Goal: Book appointment/travel/reservation

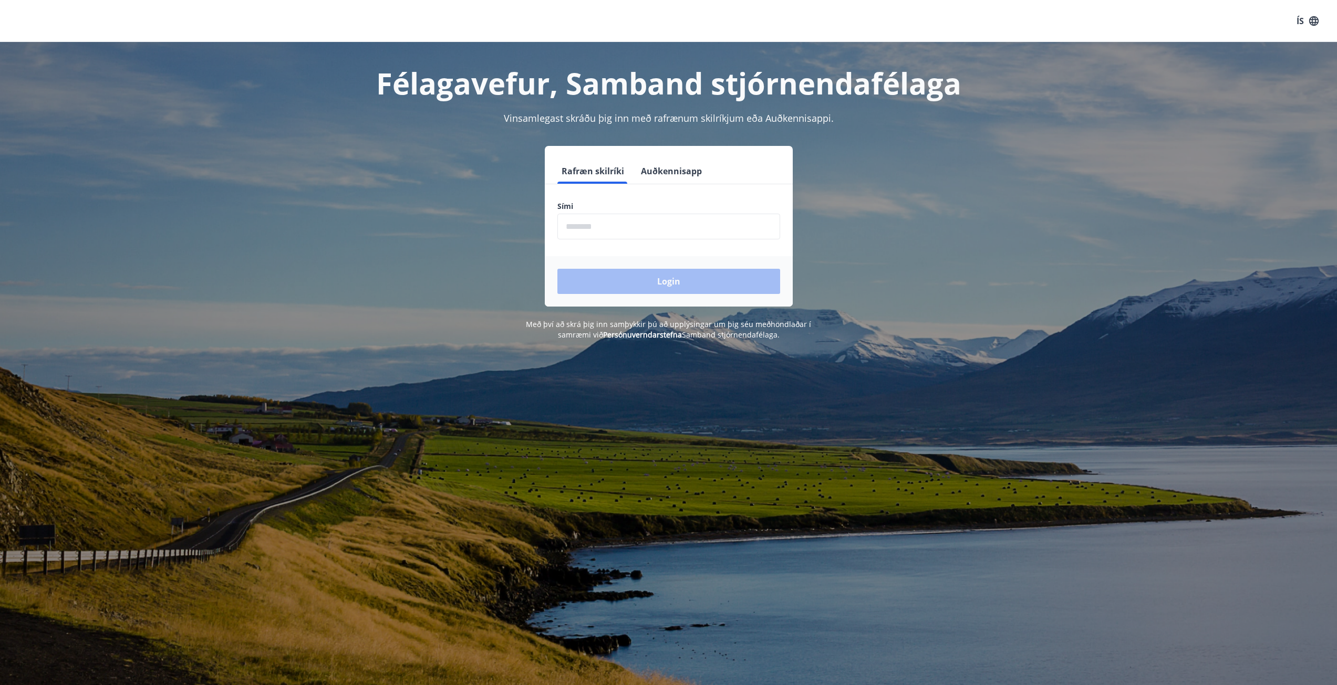
click at [569, 225] on input "phone" at bounding box center [668, 227] width 223 height 26
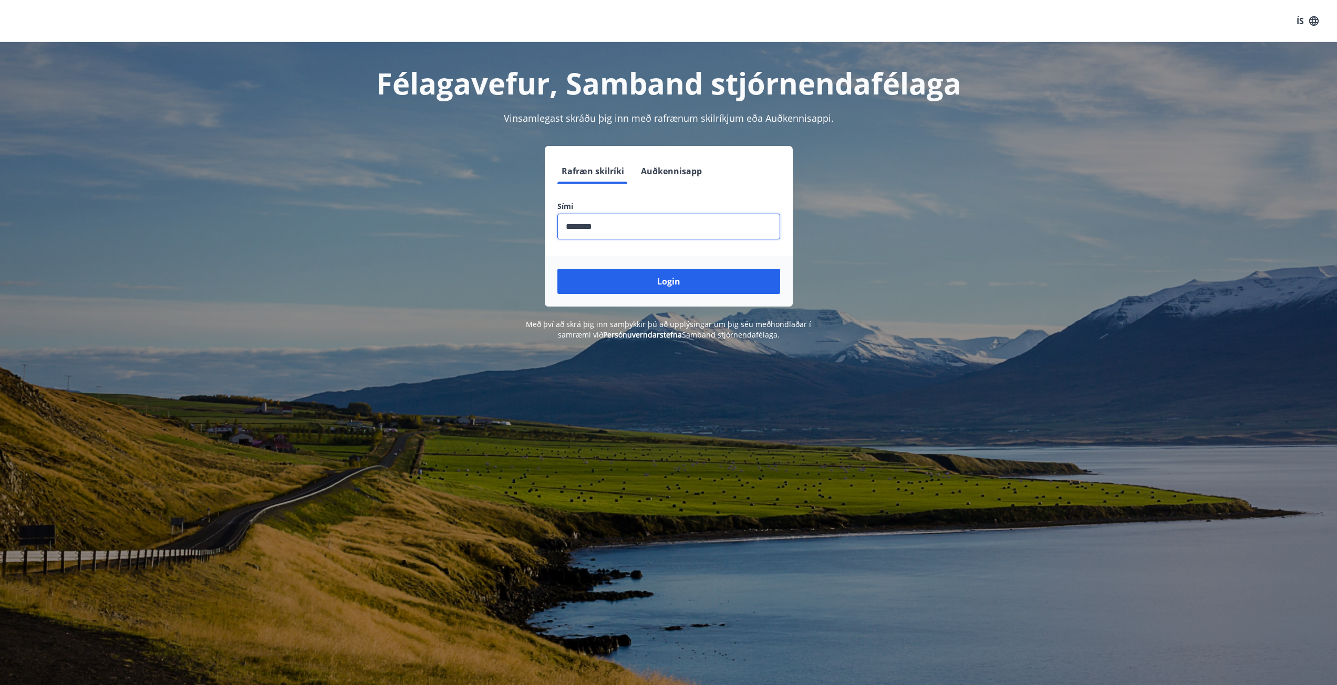
type input "********"
click at [557, 269] on button "Login" at bounding box center [668, 281] width 223 height 25
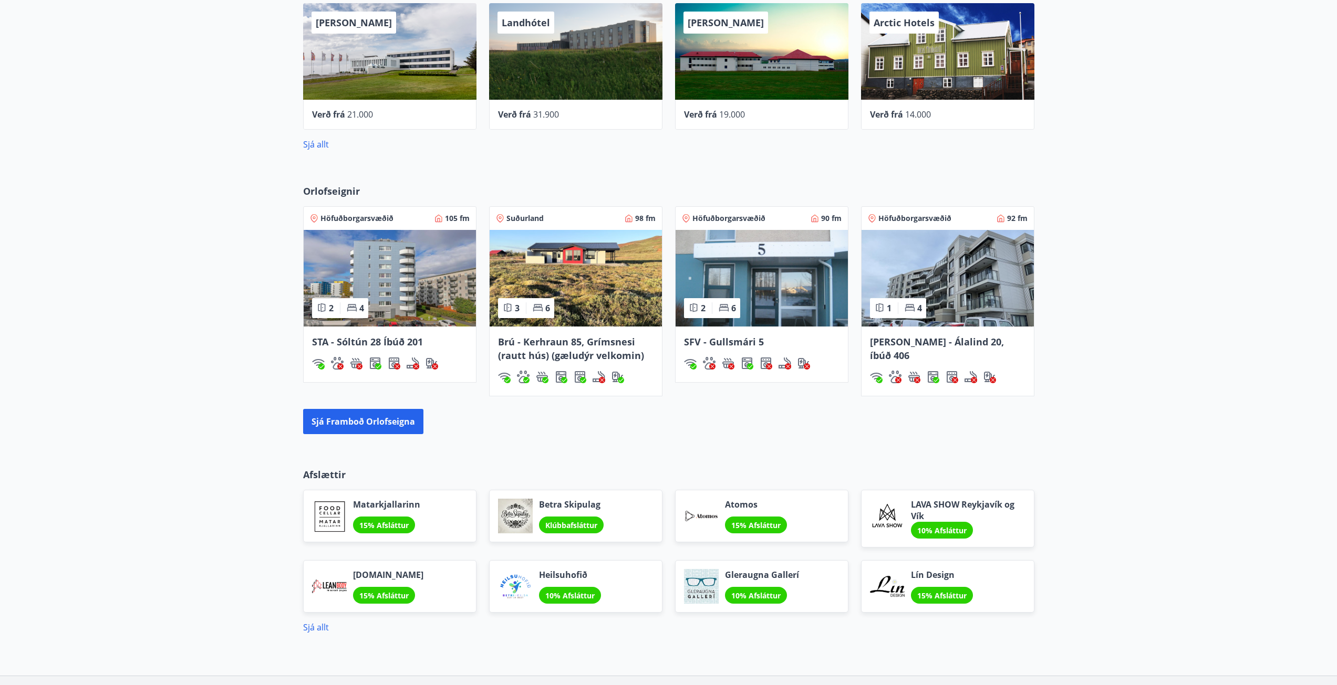
scroll to position [630, 0]
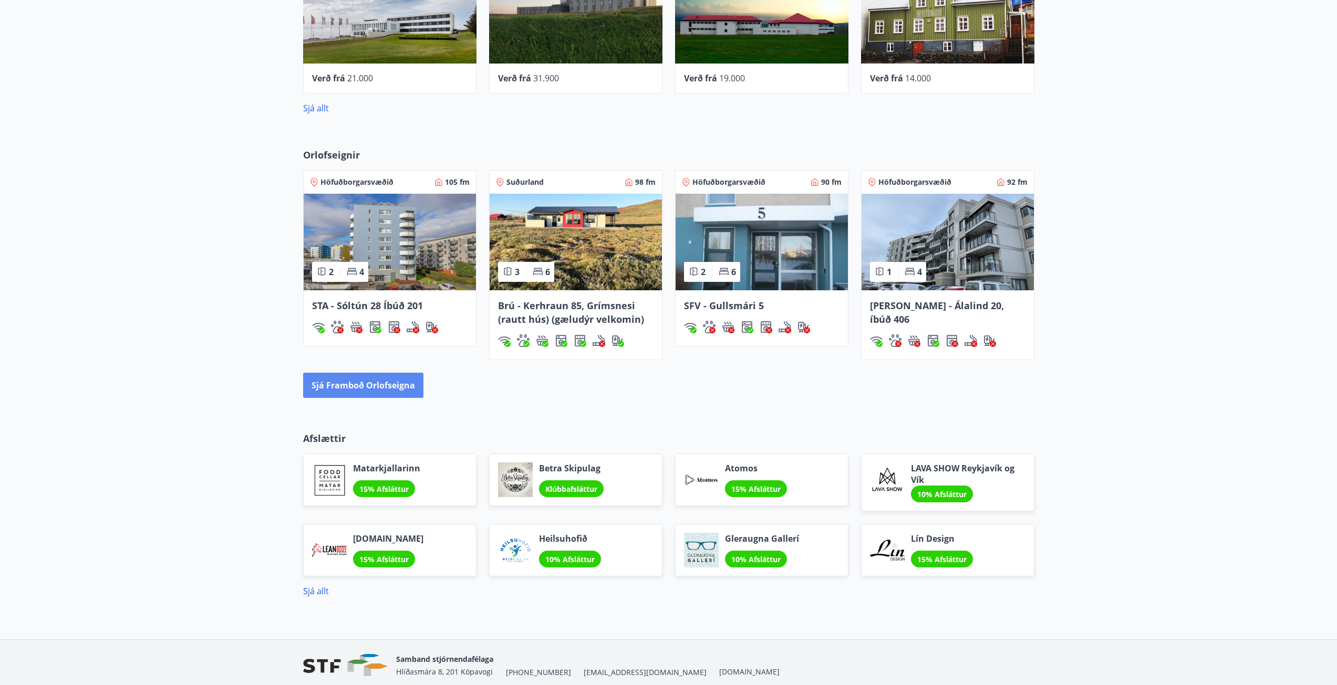
click at [366, 390] on button "Sjá framboð orlofseigna" at bounding box center [363, 385] width 120 height 25
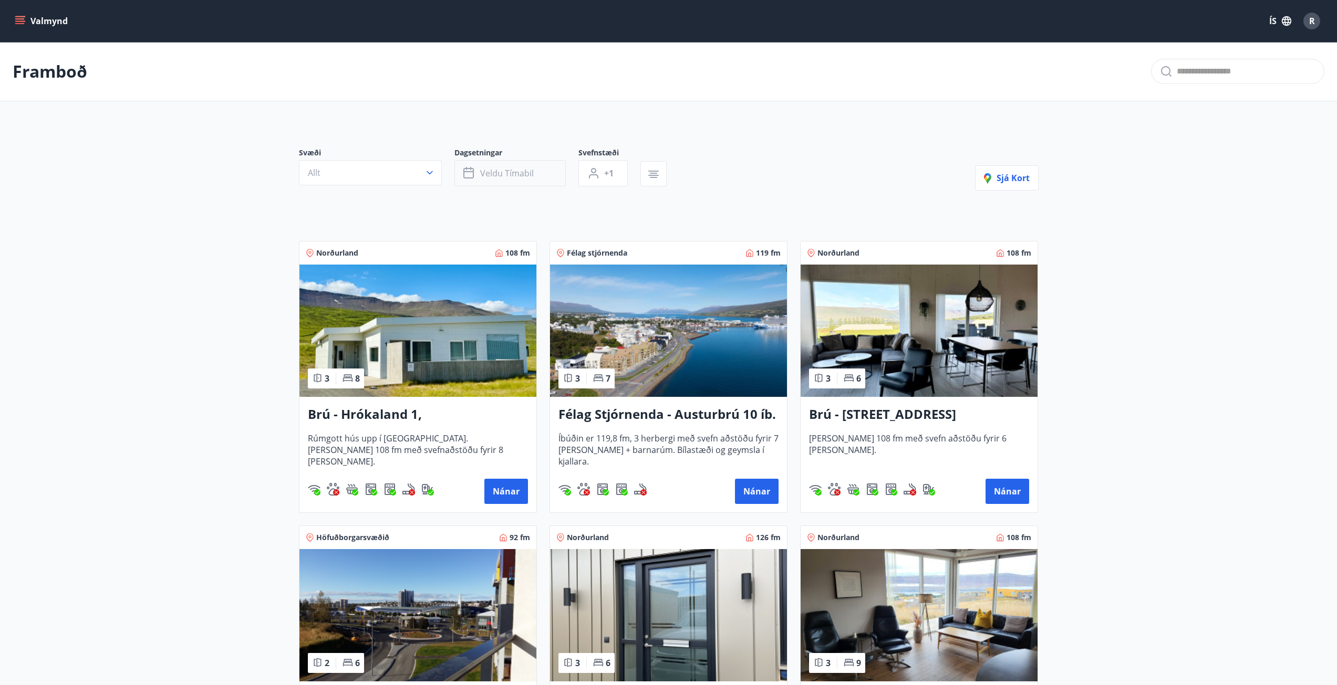
click at [561, 169] on button "Veldu tímabil" at bounding box center [509, 173] width 111 height 26
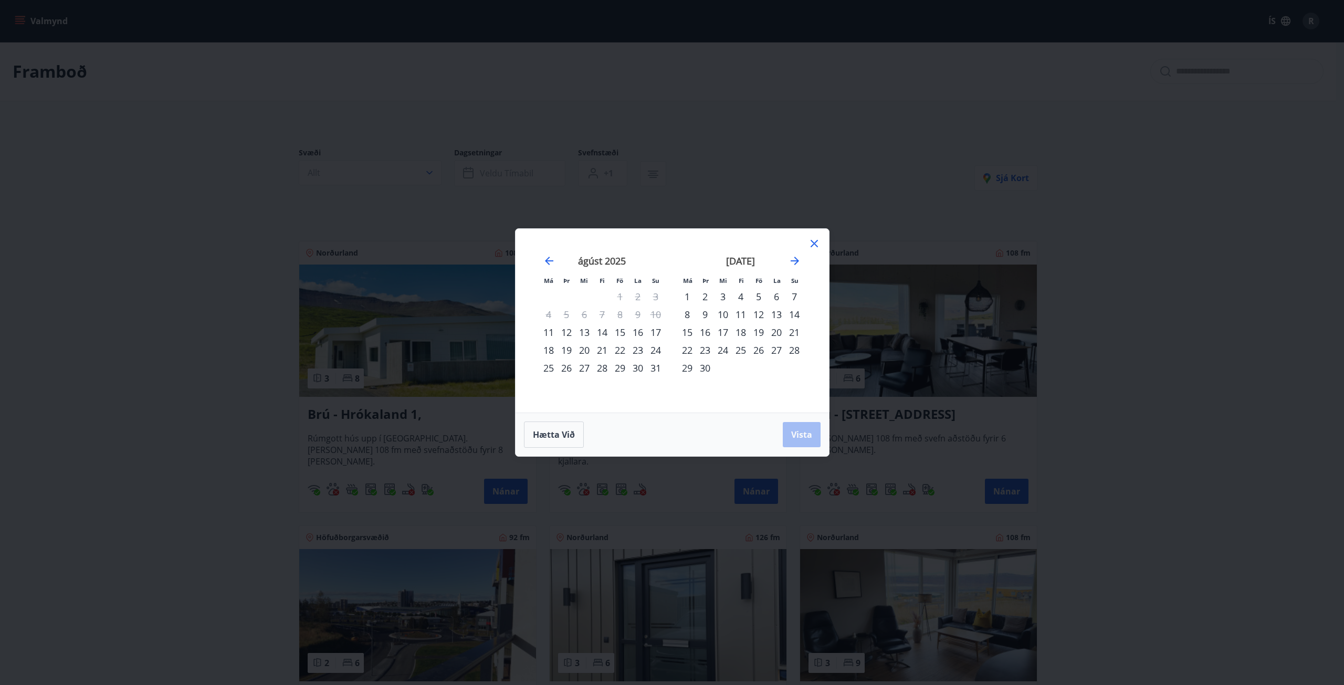
click at [619, 351] on div "22" at bounding box center [620, 350] width 18 height 18
click at [649, 348] on div "24" at bounding box center [656, 350] width 18 height 18
click at [804, 437] on span "Vista" at bounding box center [801, 435] width 21 height 12
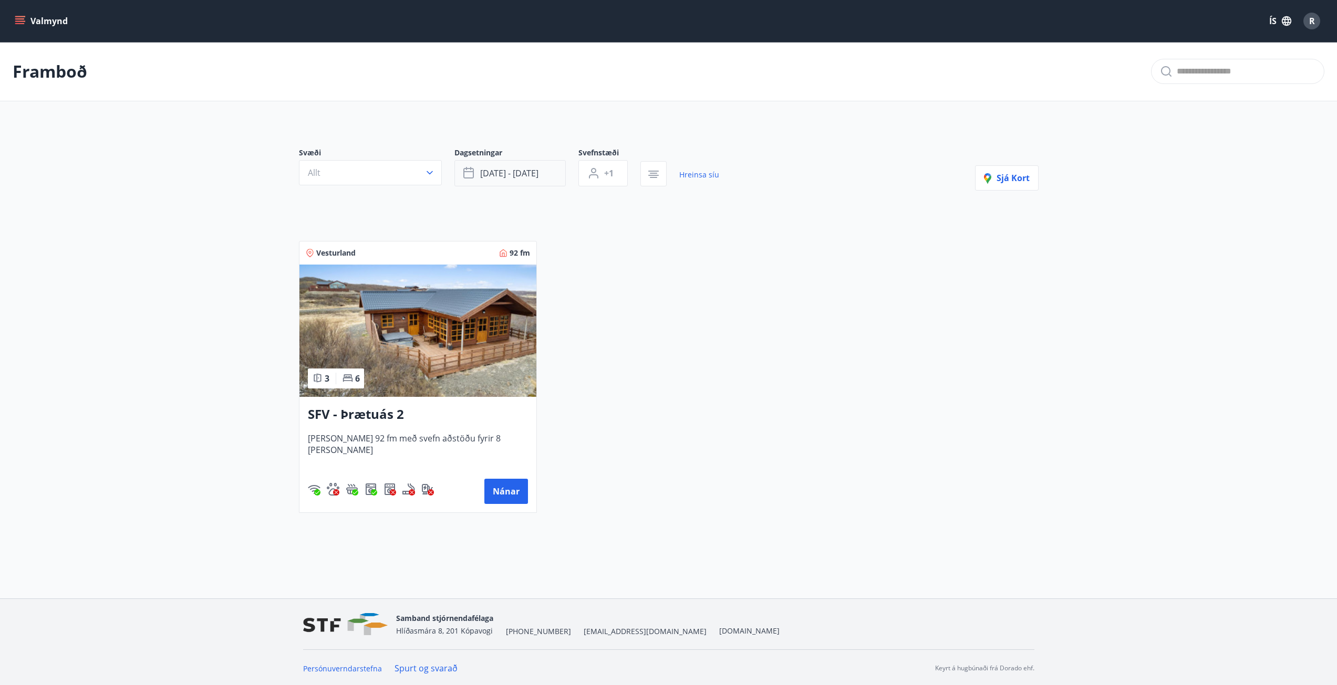
click at [530, 172] on span "ágú 22 - ágú 24" at bounding box center [509, 174] width 58 height 12
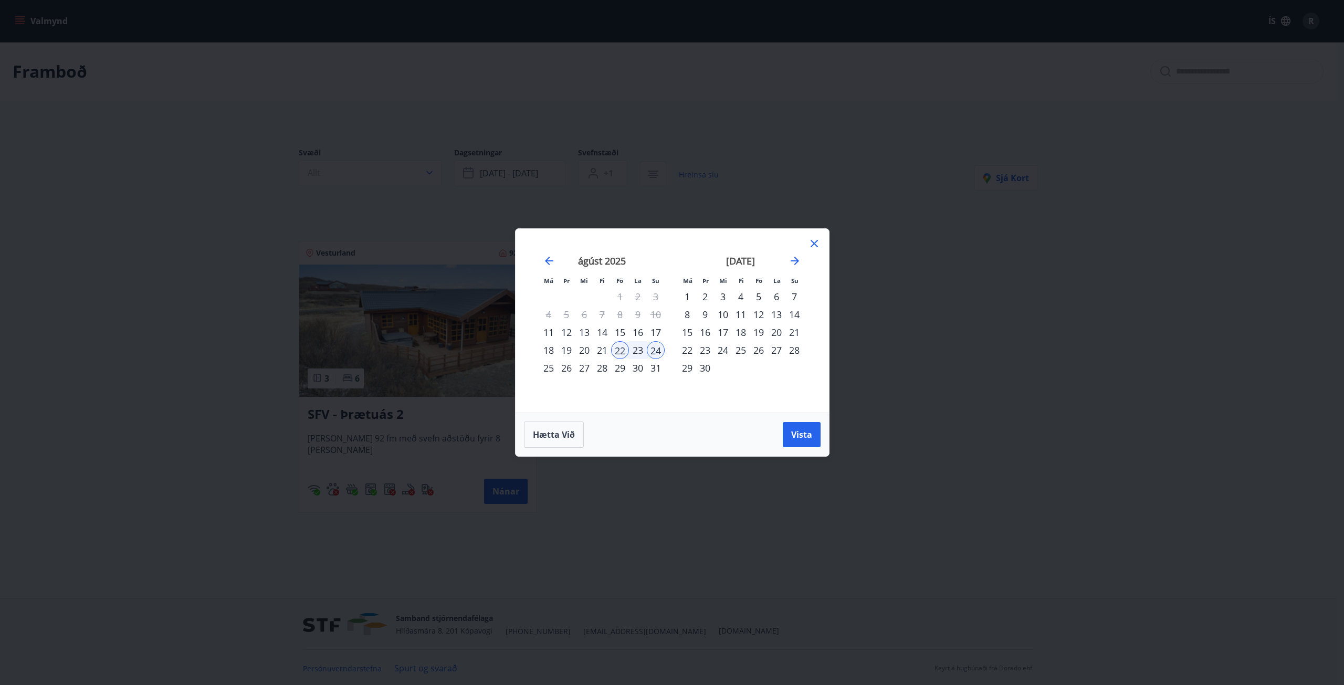
click at [623, 371] on div "29" at bounding box center [620, 368] width 18 height 18
click at [654, 374] on div "31" at bounding box center [656, 368] width 18 height 18
click at [806, 438] on span "Vista" at bounding box center [801, 435] width 21 height 12
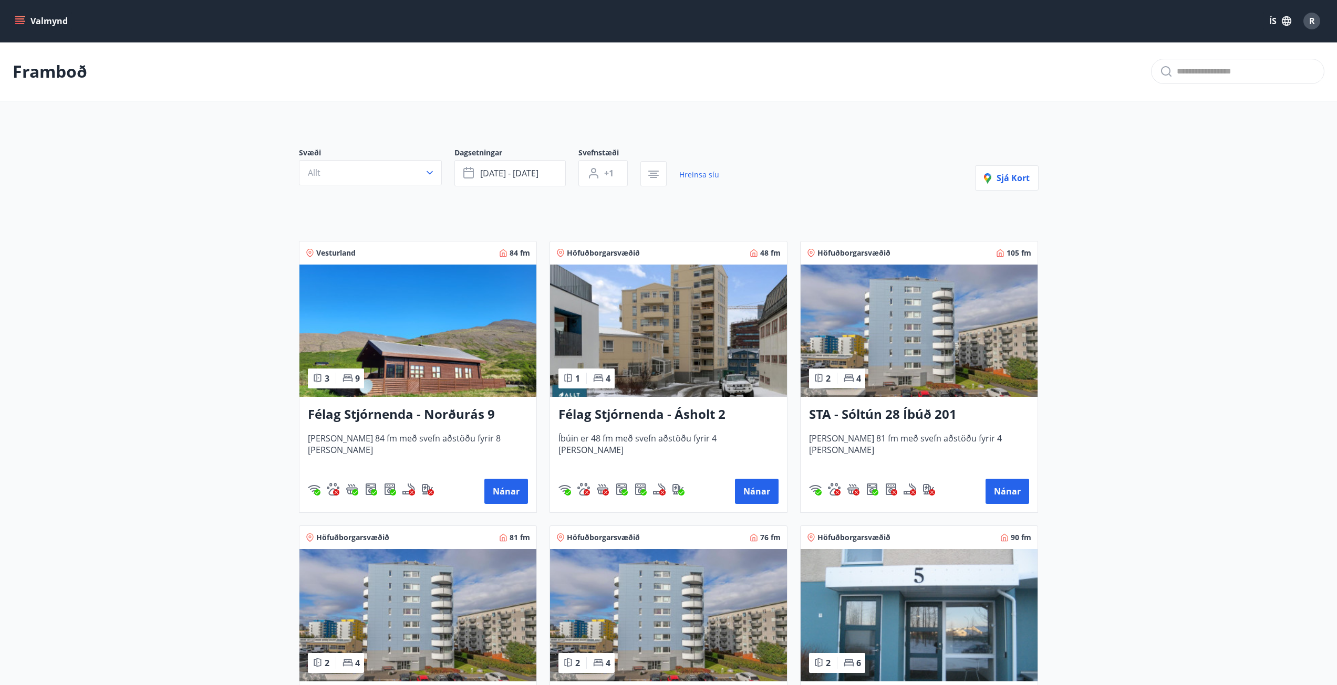
click at [686, 359] on img at bounding box center [668, 331] width 237 height 132
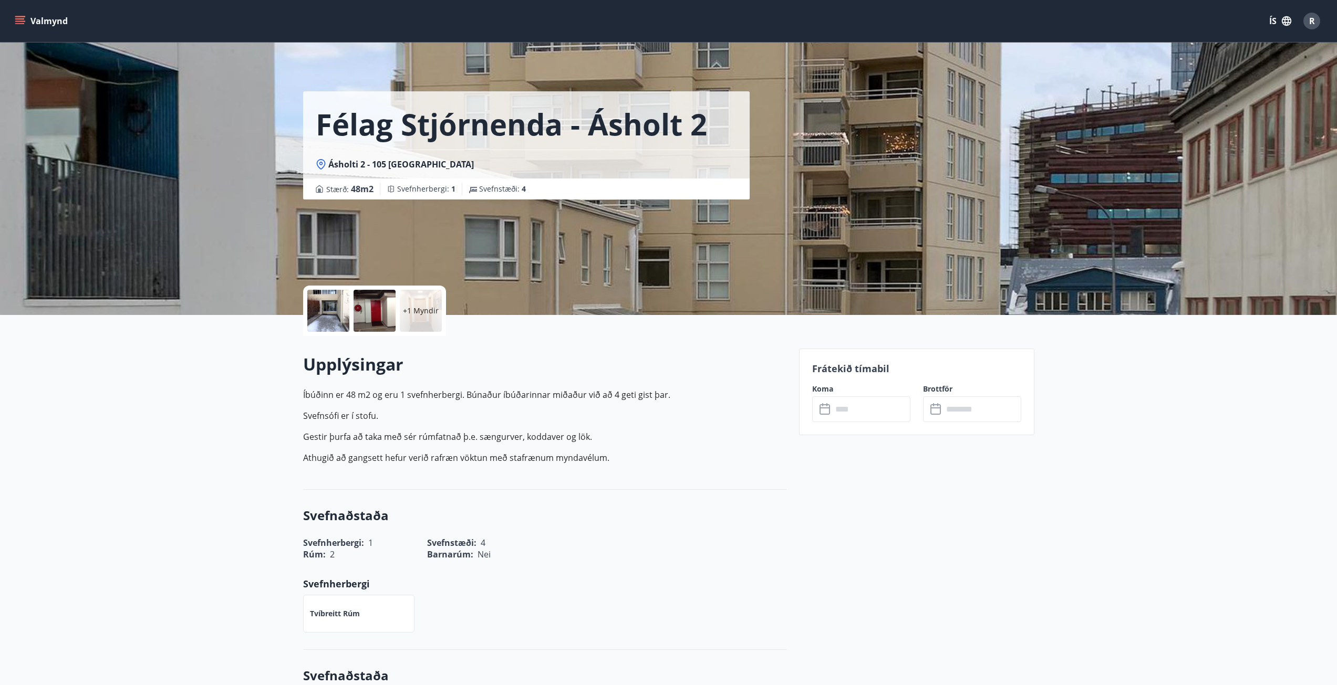
click at [331, 308] on div at bounding box center [328, 311] width 42 height 42
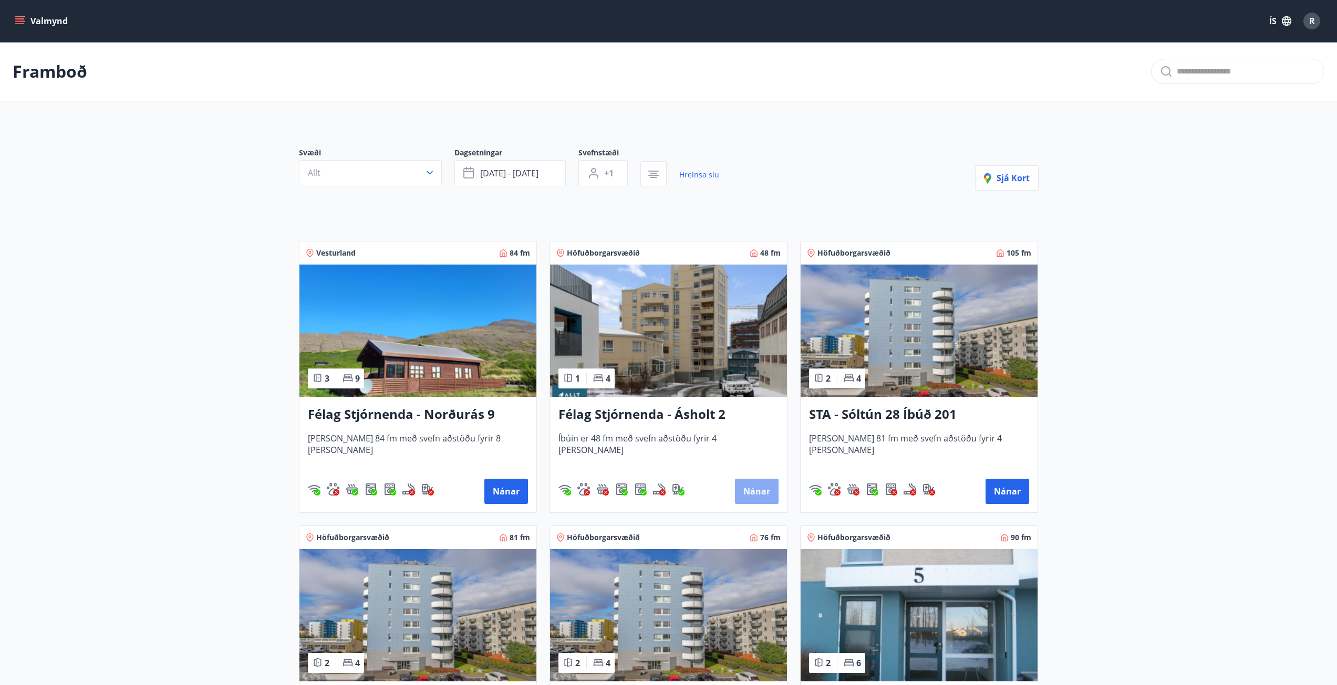
click at [759, 490] on button "Nánar" at bounding box center [757, 491] width 44 height 25
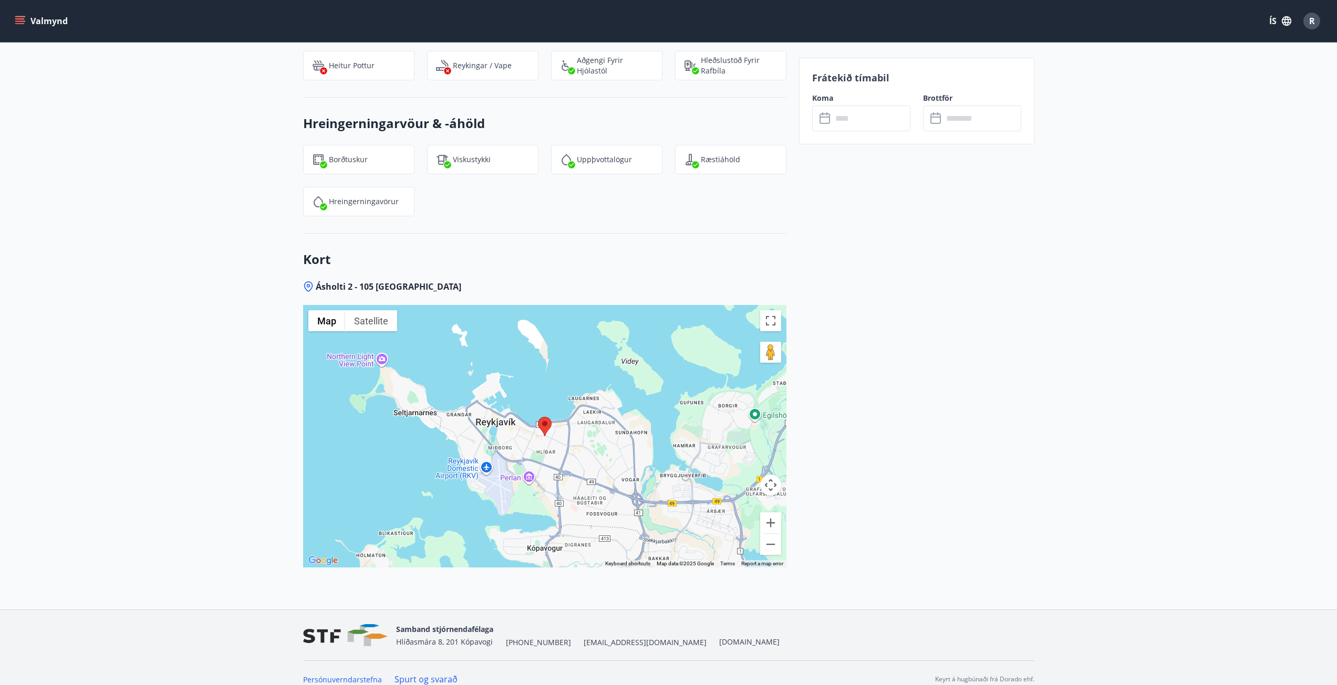
scroll to position [1115, 0]
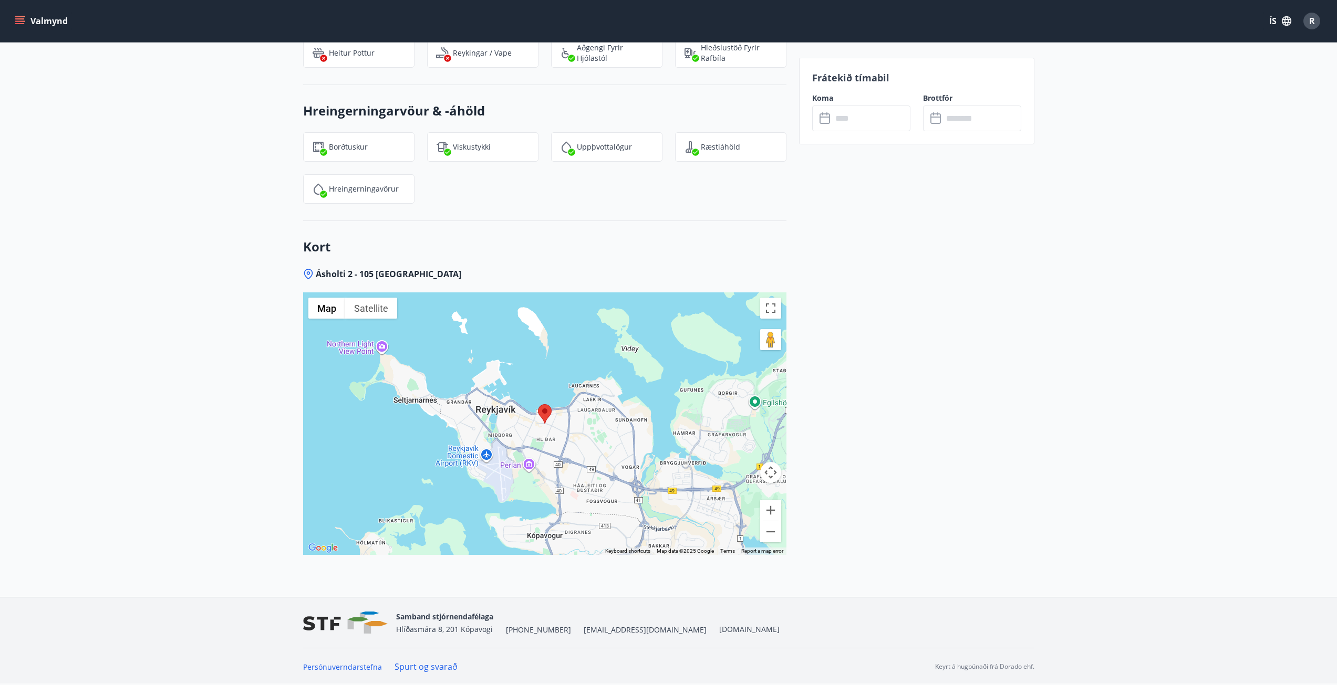
click at [538, 404] on area at bounding box center [538, 404] width 0 height 0
drag, startPoint x: 774, startPoint y: 306, endPoint x: 774, endPoint y: 351, distance: 44.6
click at [774, 305] on button "Toggle fullscreen view" at bounding box center [770, 308] width 21 height 21
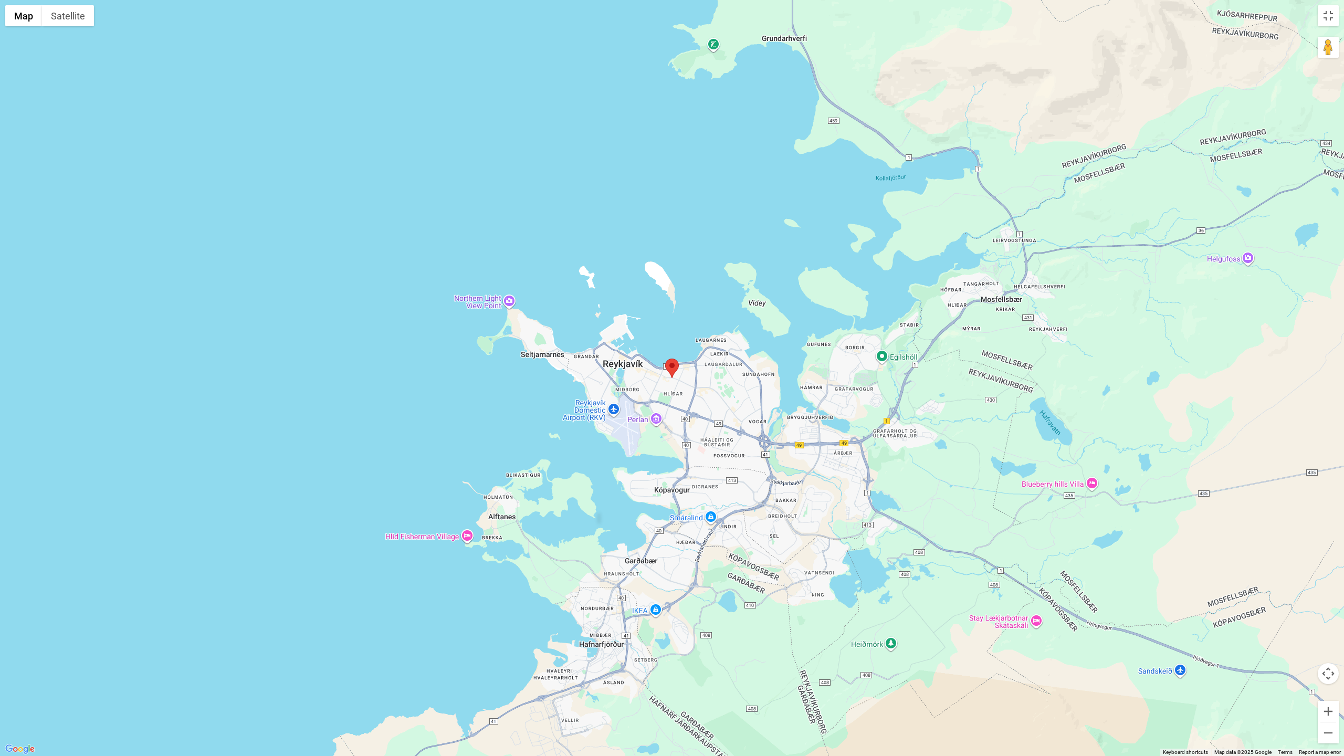
click at [770, 347] on div at bounding box center [672, 378] width 1344 height 756
click at [1332, 12] on button "Toggle fullscreen view" at bounding box center [1328, 15] width 21 height 21
